Goal: Transaction & Acquisition: Purchase product/service

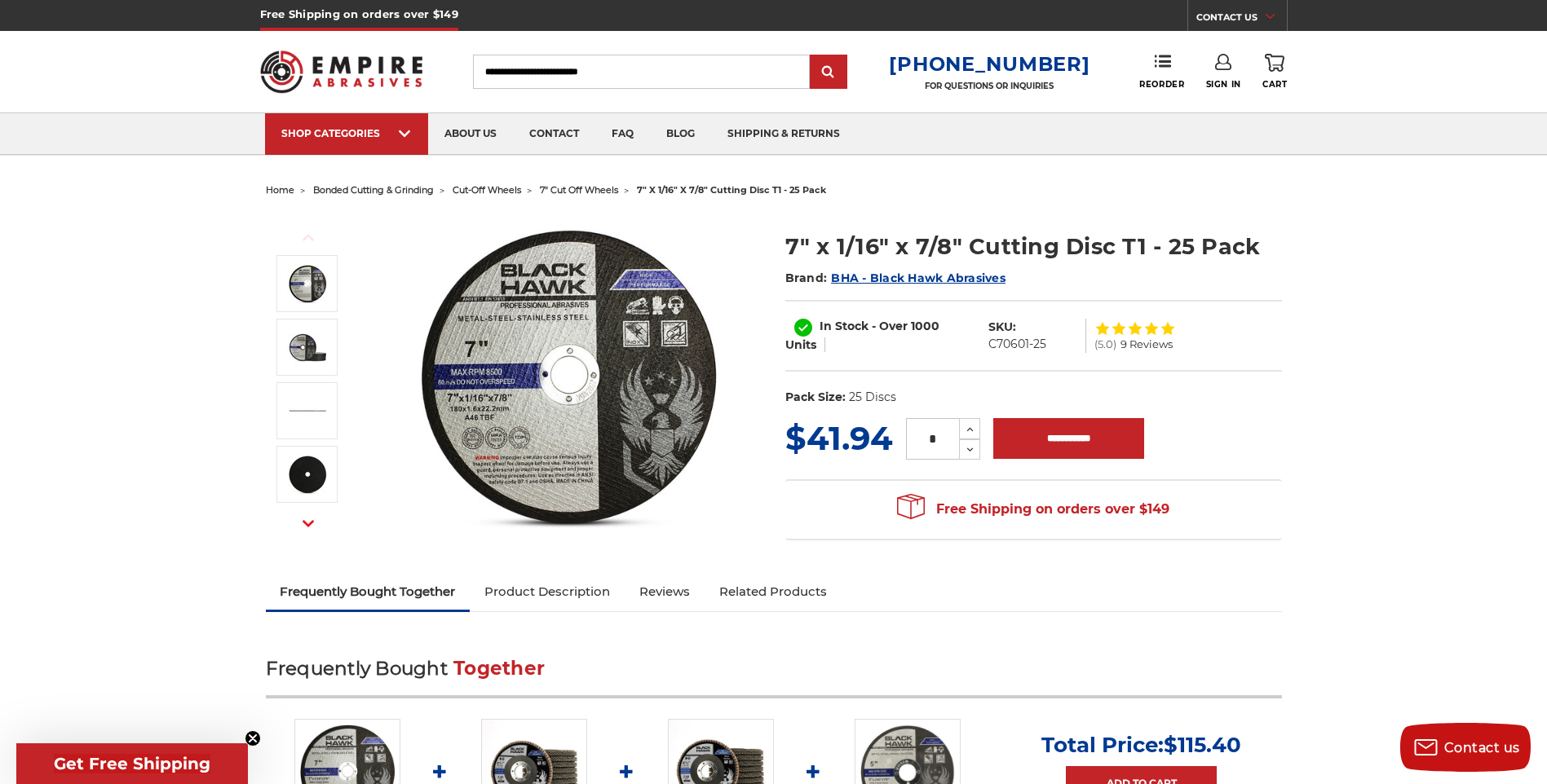
click at [612, 369] on img at bounding box center [568, 376] width 326 height 326
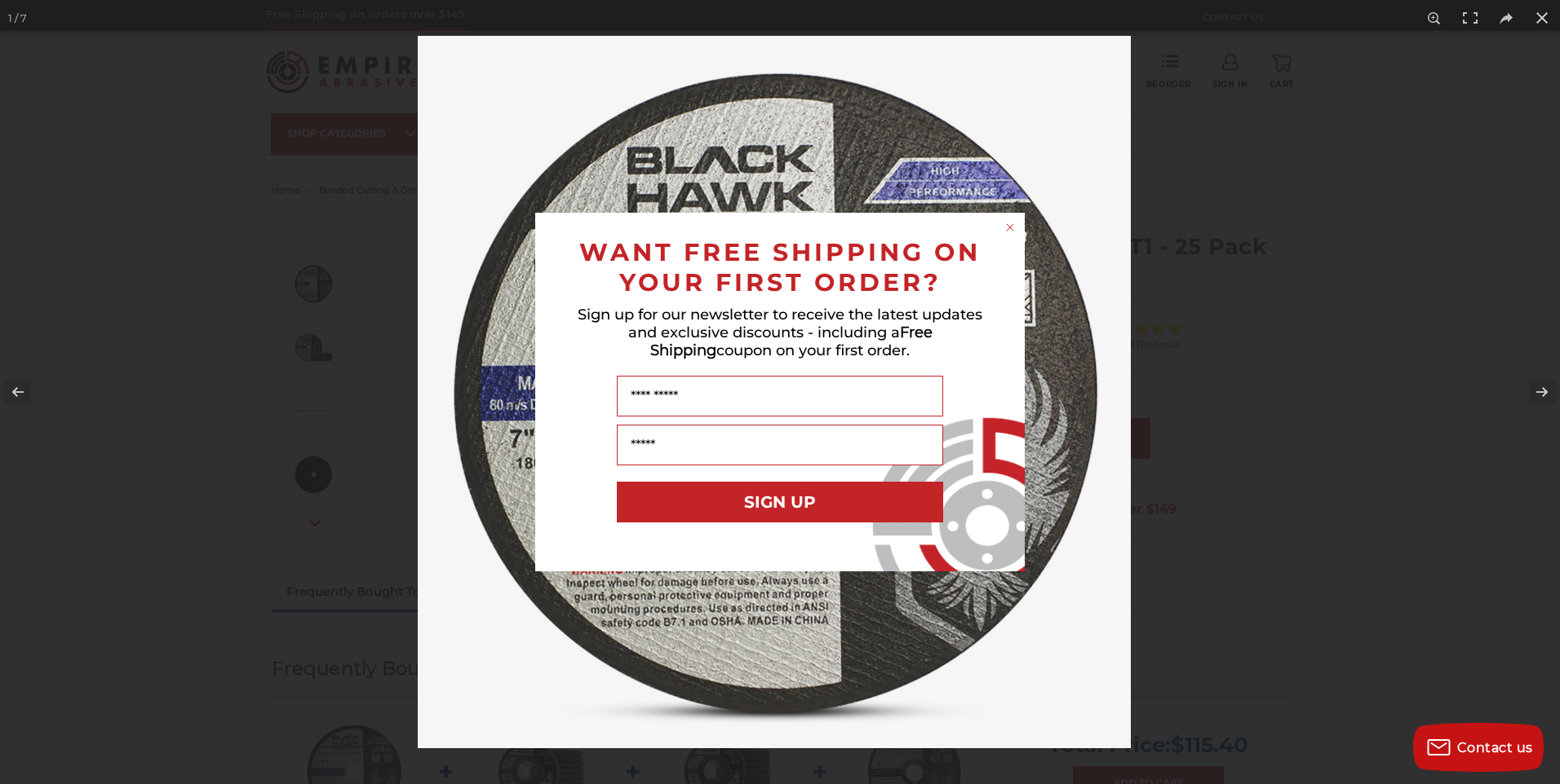
click at [1012, 227] on circle "Close dialog" at bounding box center [1010, 228] width 16 height 16
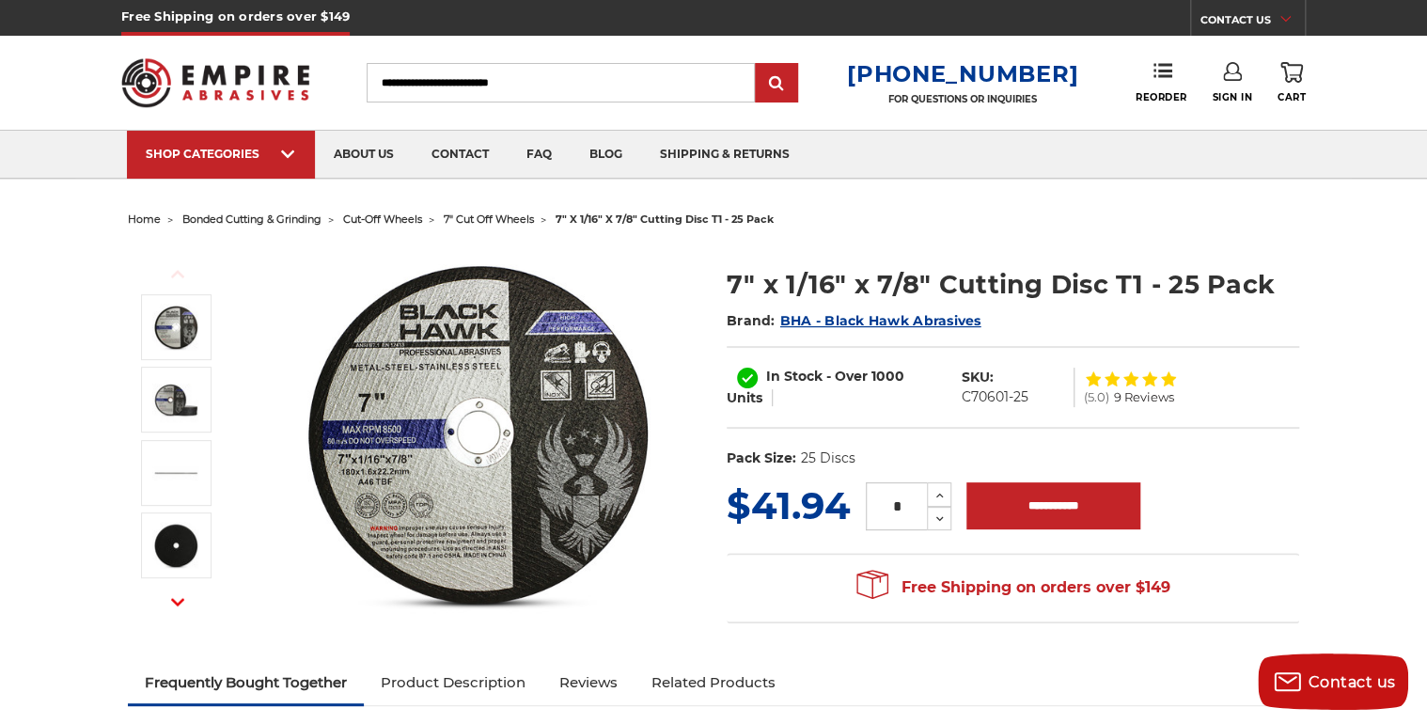
click at [538, 393] on img at bounding box center [478, 434] width 376 height 376
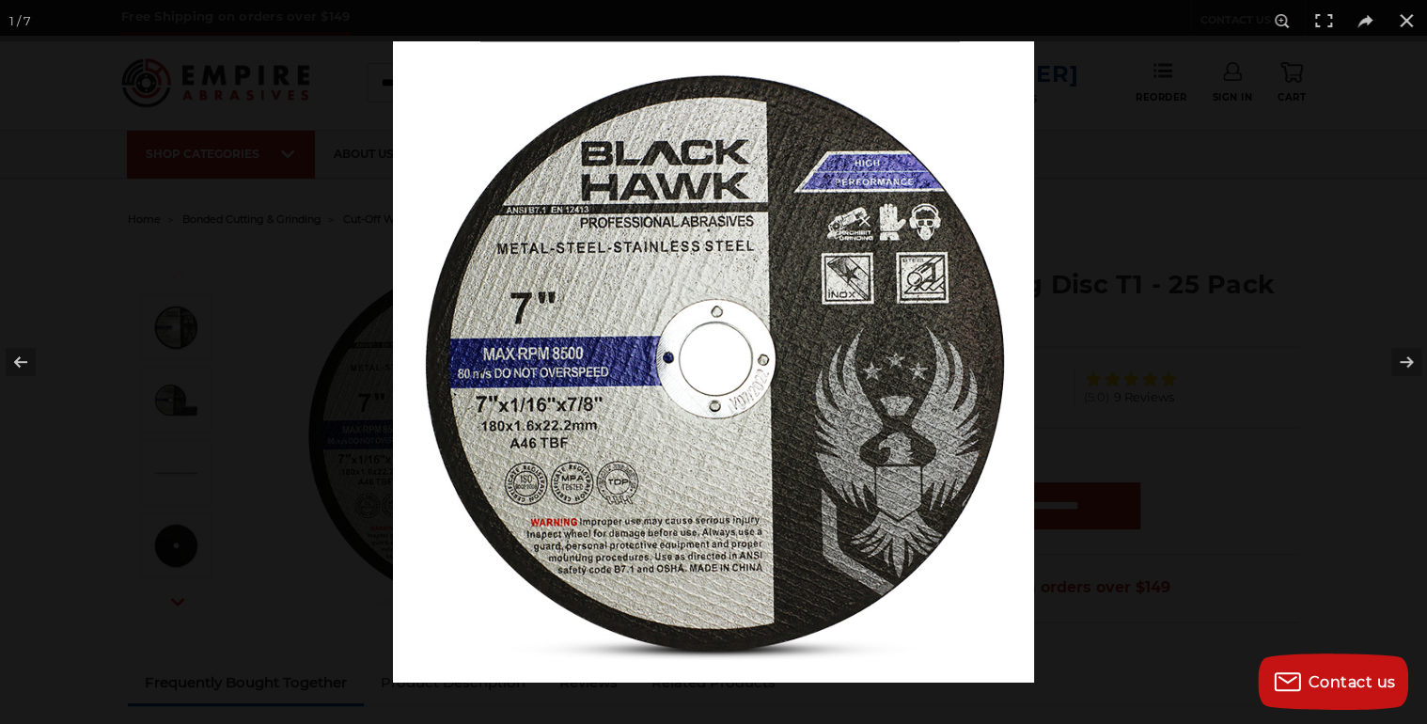
click at [895, 227] on img at bounding box center [713, 361] width 641 height 641
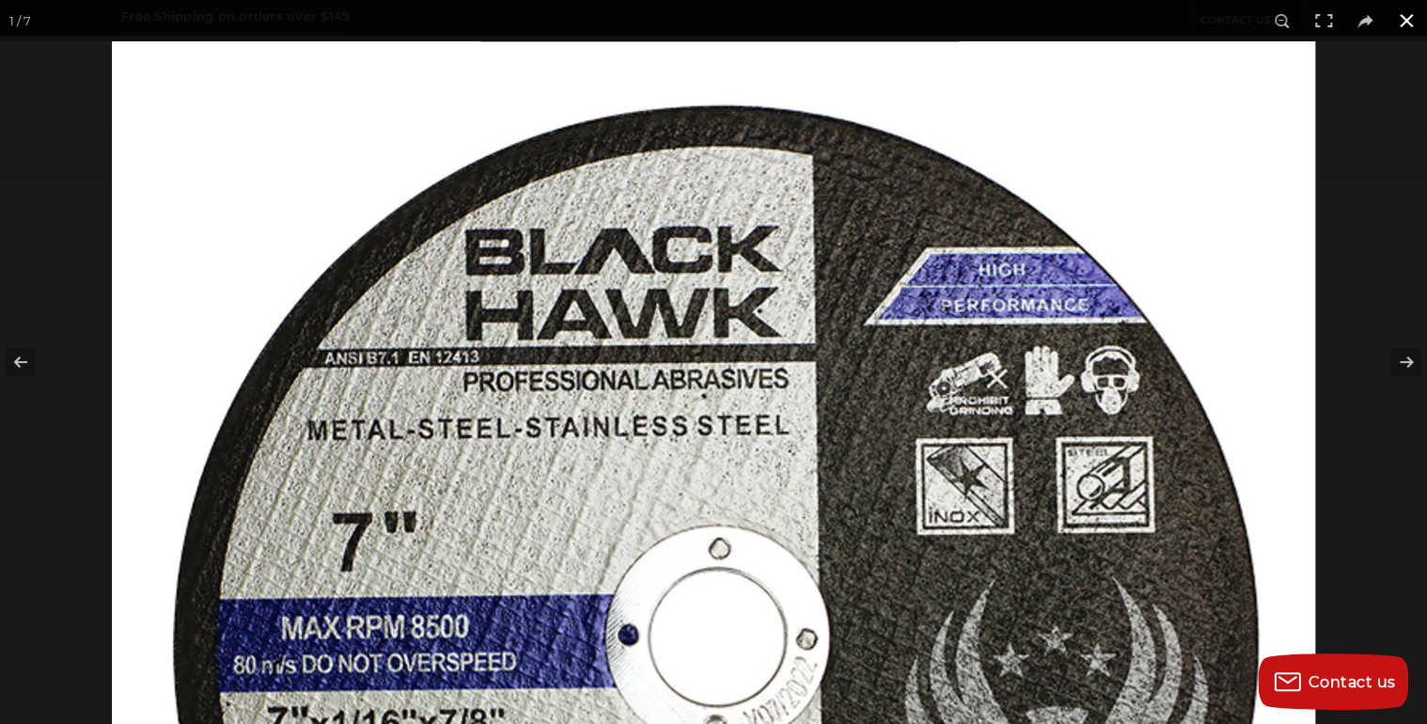
click at [1406, 15] on button at bounding box center [1406, 20] width 41 height 41
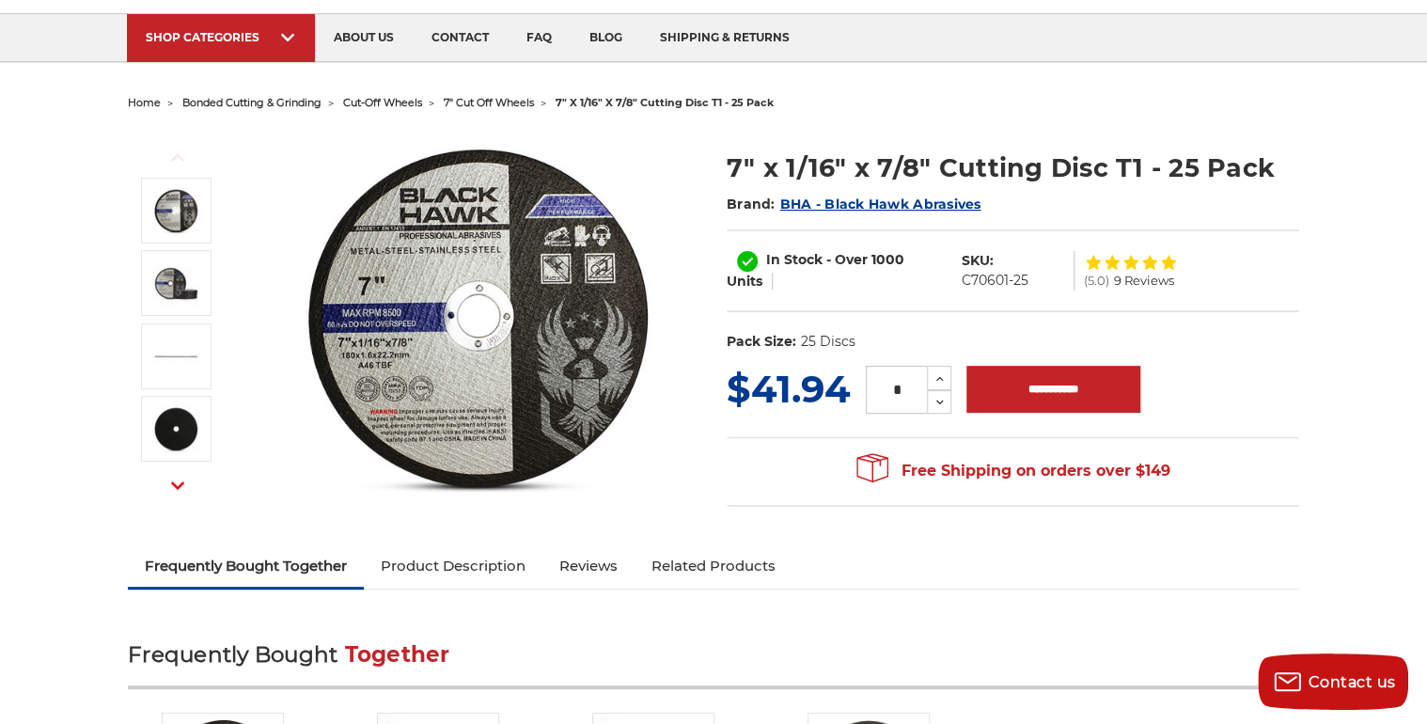
scroll to position [250, 0]
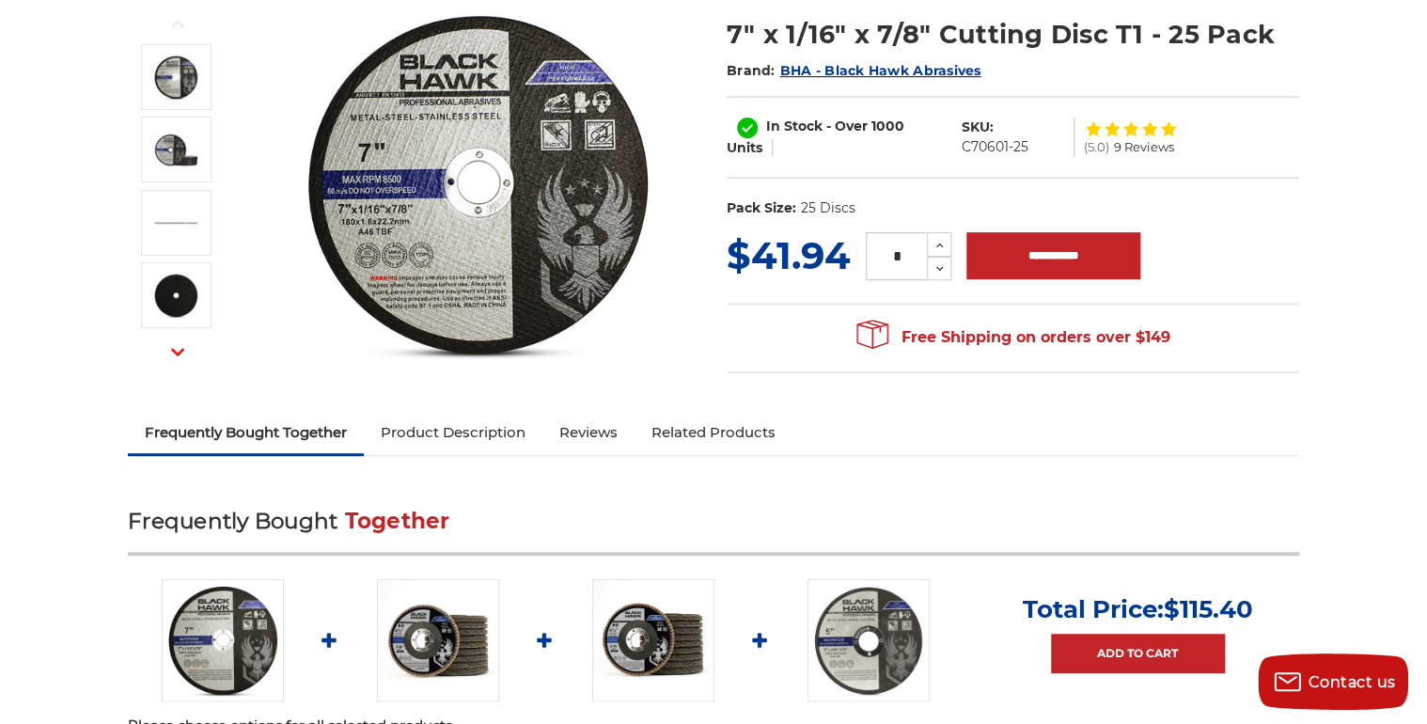
click at [474, 430] on link "Product Description" at bounding box center [453, 432] width 179 height 41
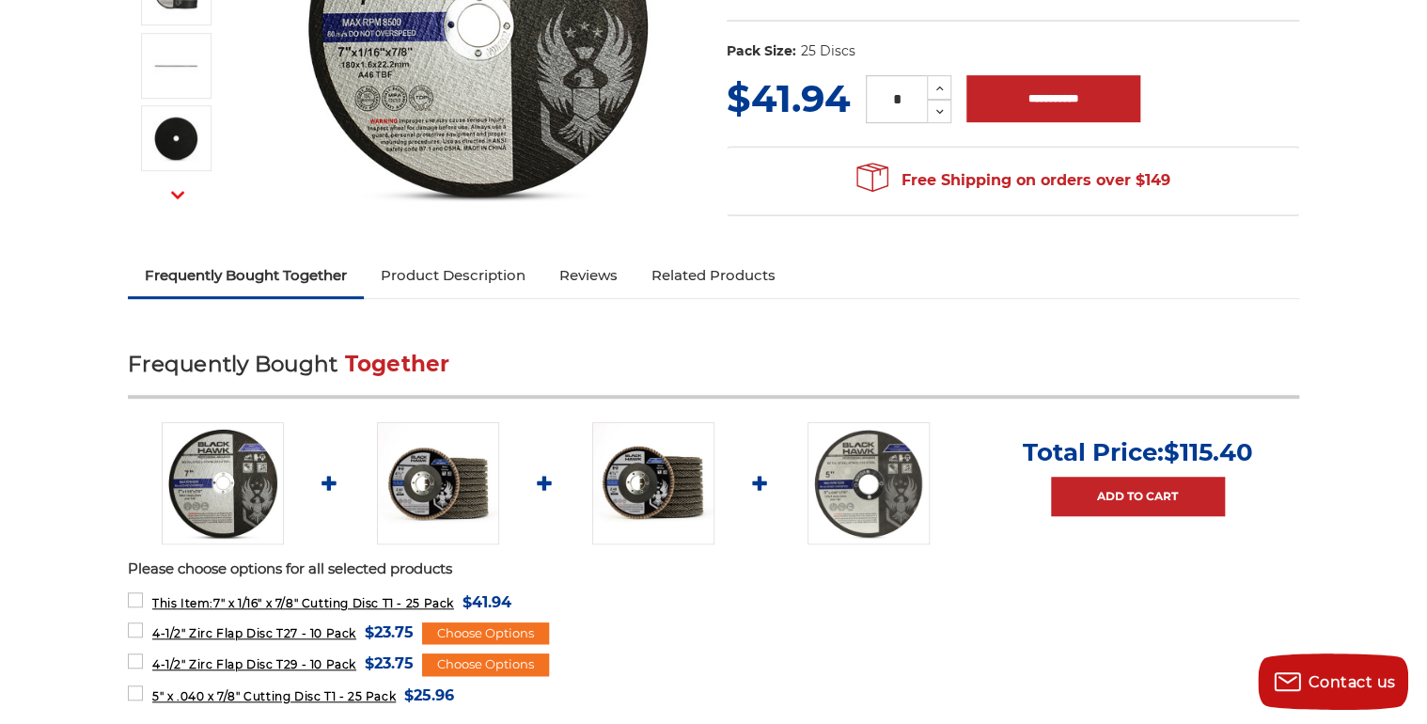
scroll to position [388, 0]
